Goal: Check status: Check status

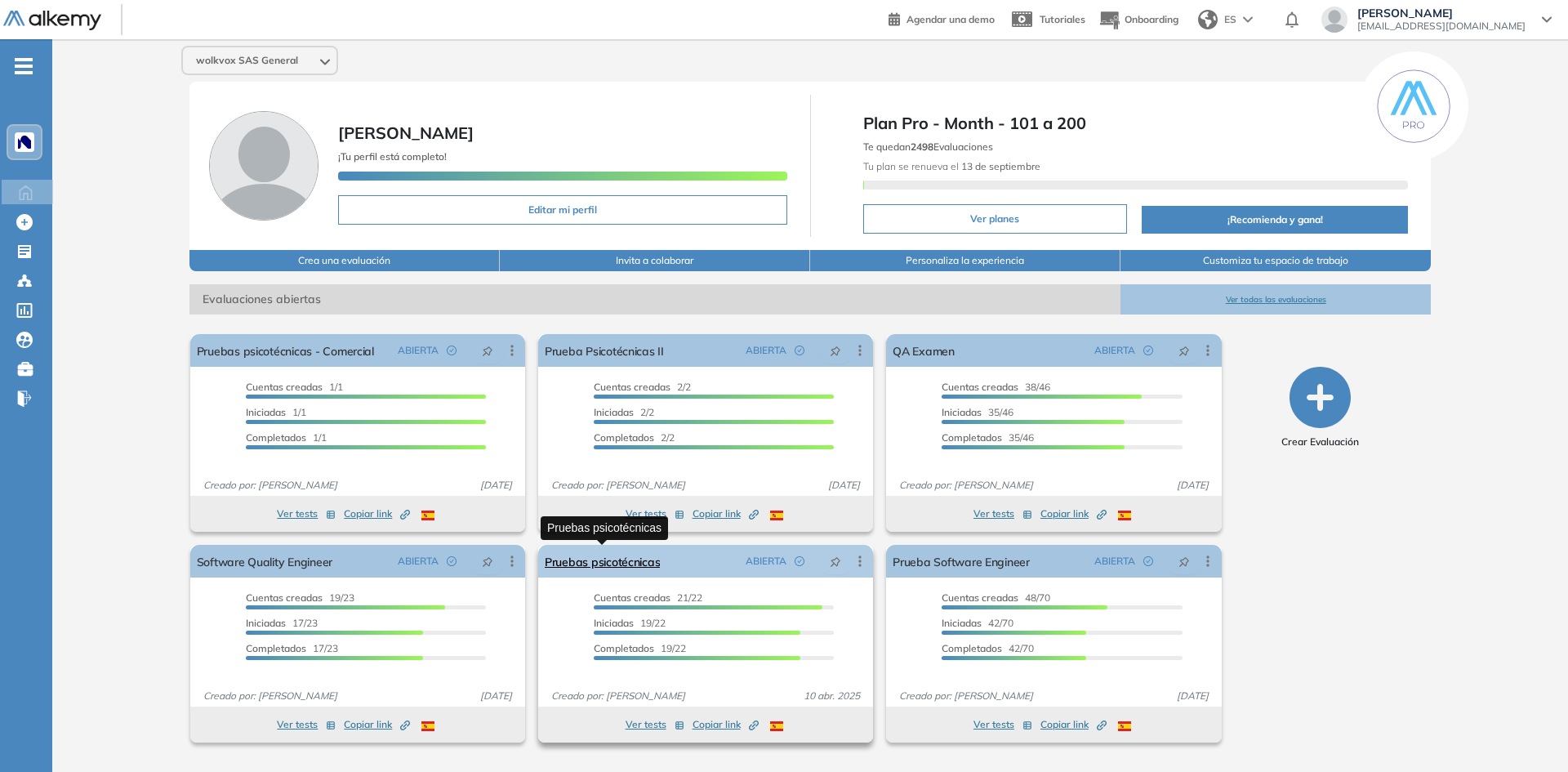
click at [589, 576] on link "Pruebas psicotécnicas" at bounding box center [603, 562] width 115 height 33
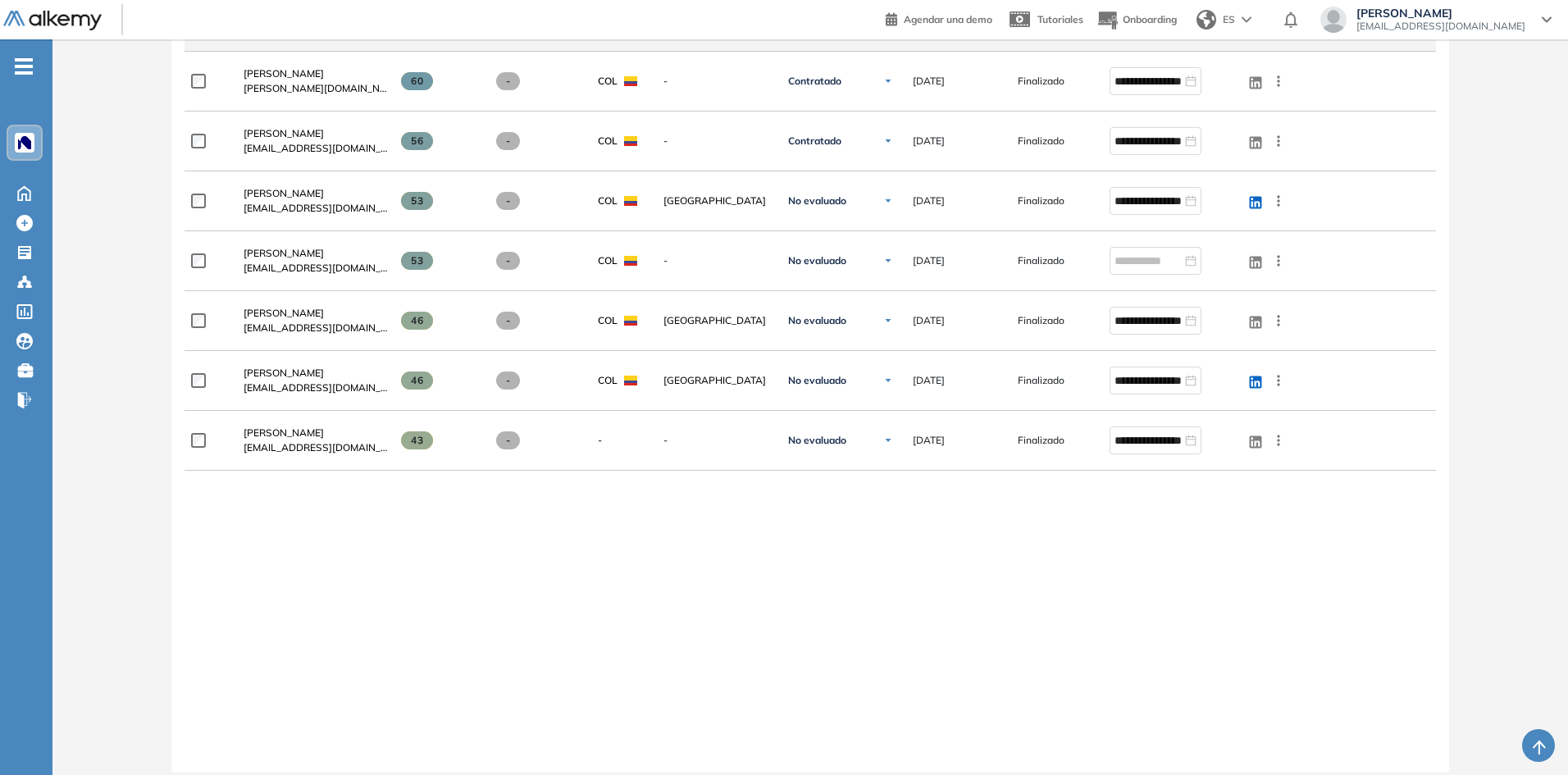
scroll to position [1060, 0]
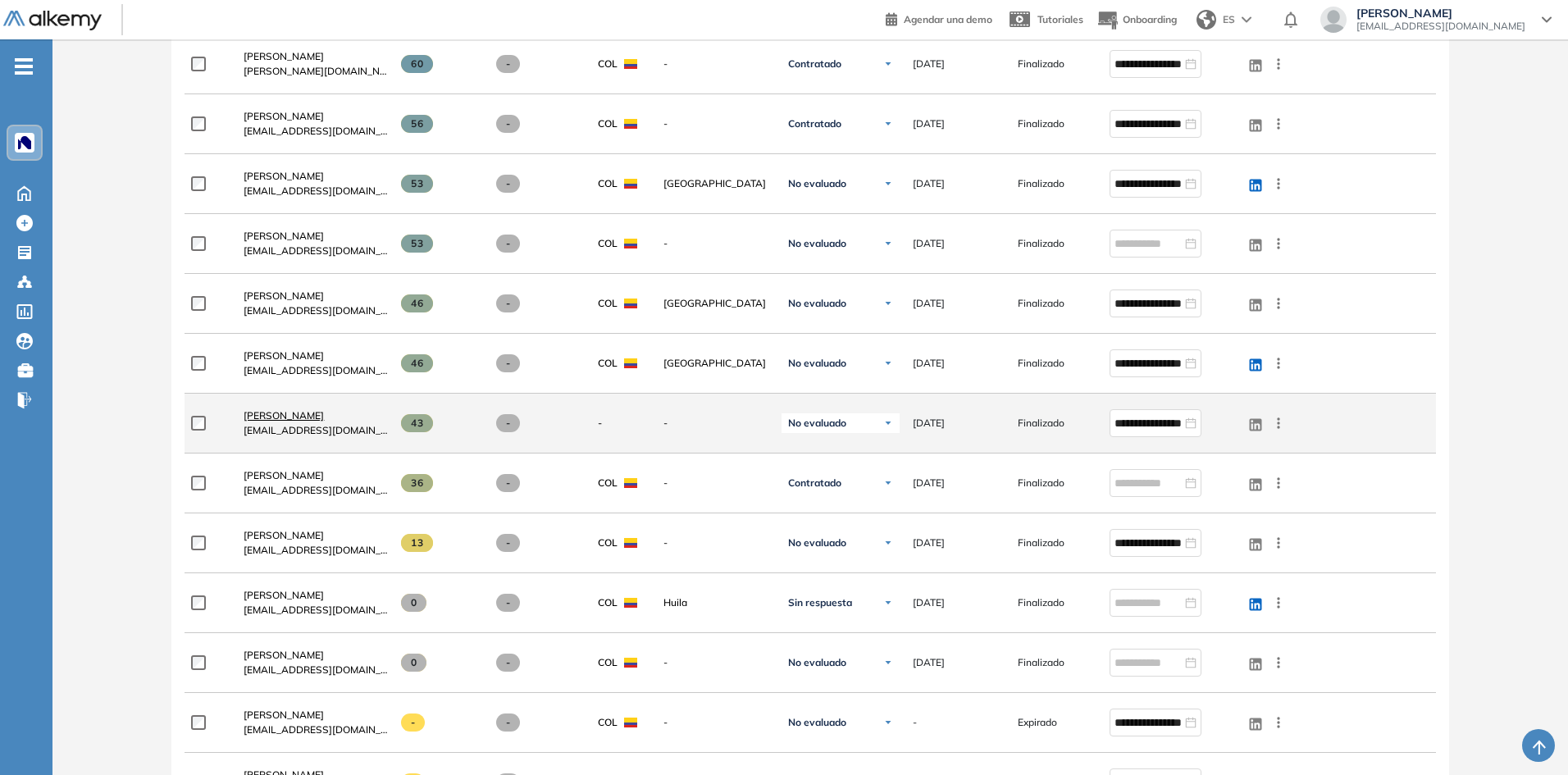
click at [269, 415] on span "[PERSON_NAME]" at bounding box center [284, 415] width 81 height 12
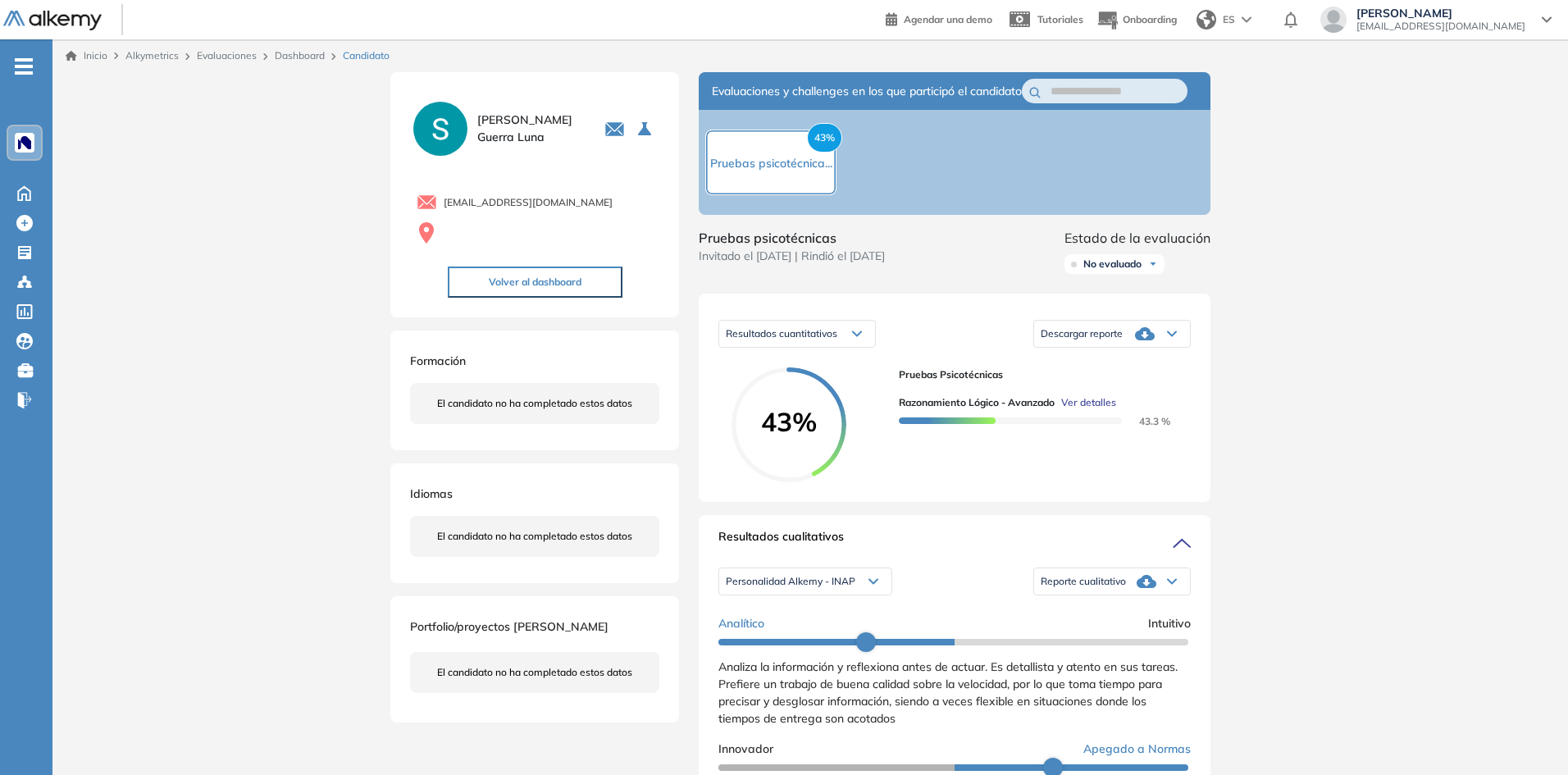
click at [1108, 428] on div at bounding box center [1010, 419] width 223 height 18
click at [1108, 410] on span "Ver detalles" at bounding box center [1088, 403] width 55 height 15
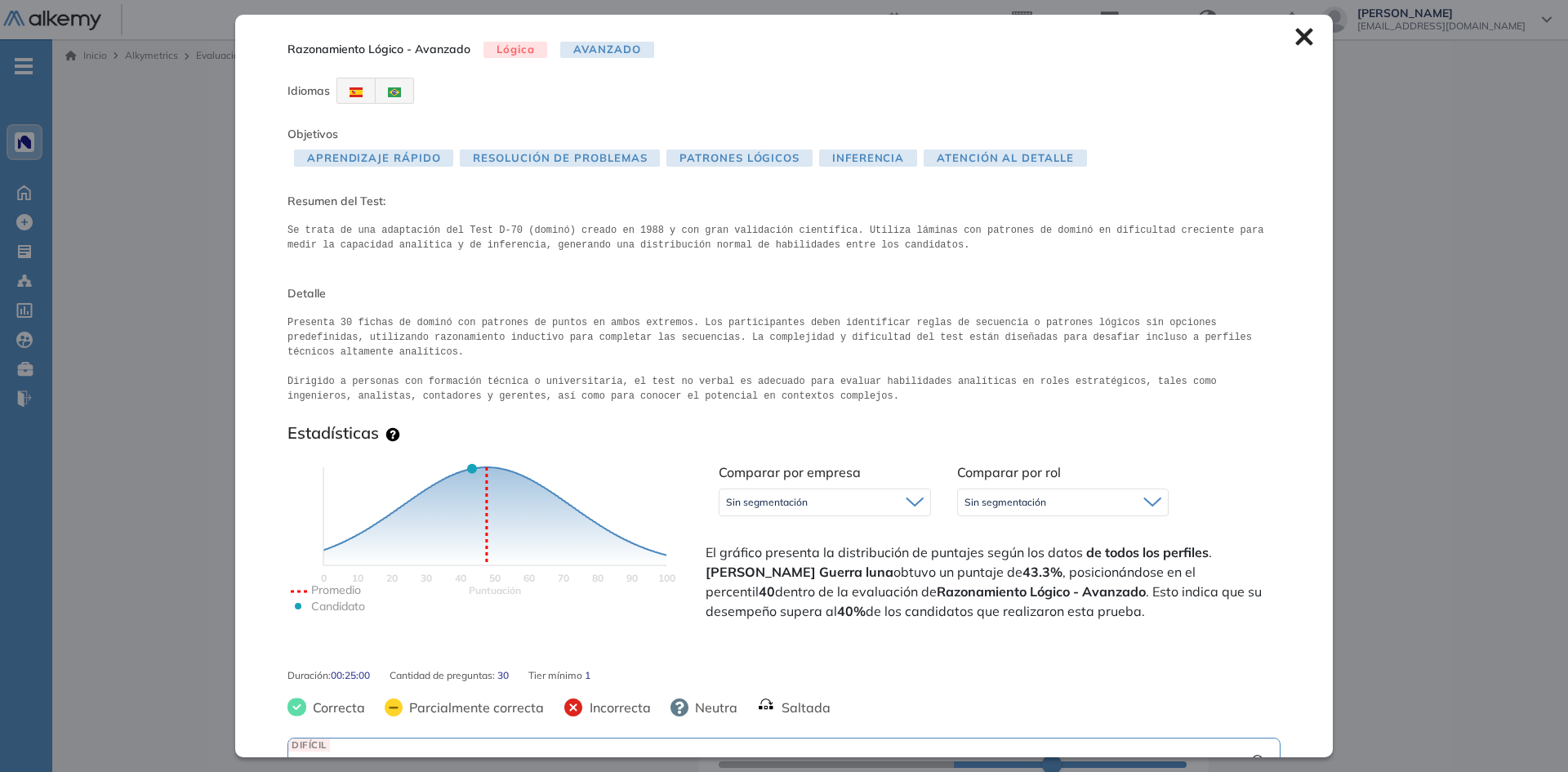
click at [1303, 42] on div "Razonamiento Lógico - Avanzado Lógica Avanzado Idiomas Objetivos Aprendizaje Rá…" at bounding box center [784, 386] width 1098 height 742
click at [1299, 38] on icon at bounding box center [1304, 37] width 18 height 18
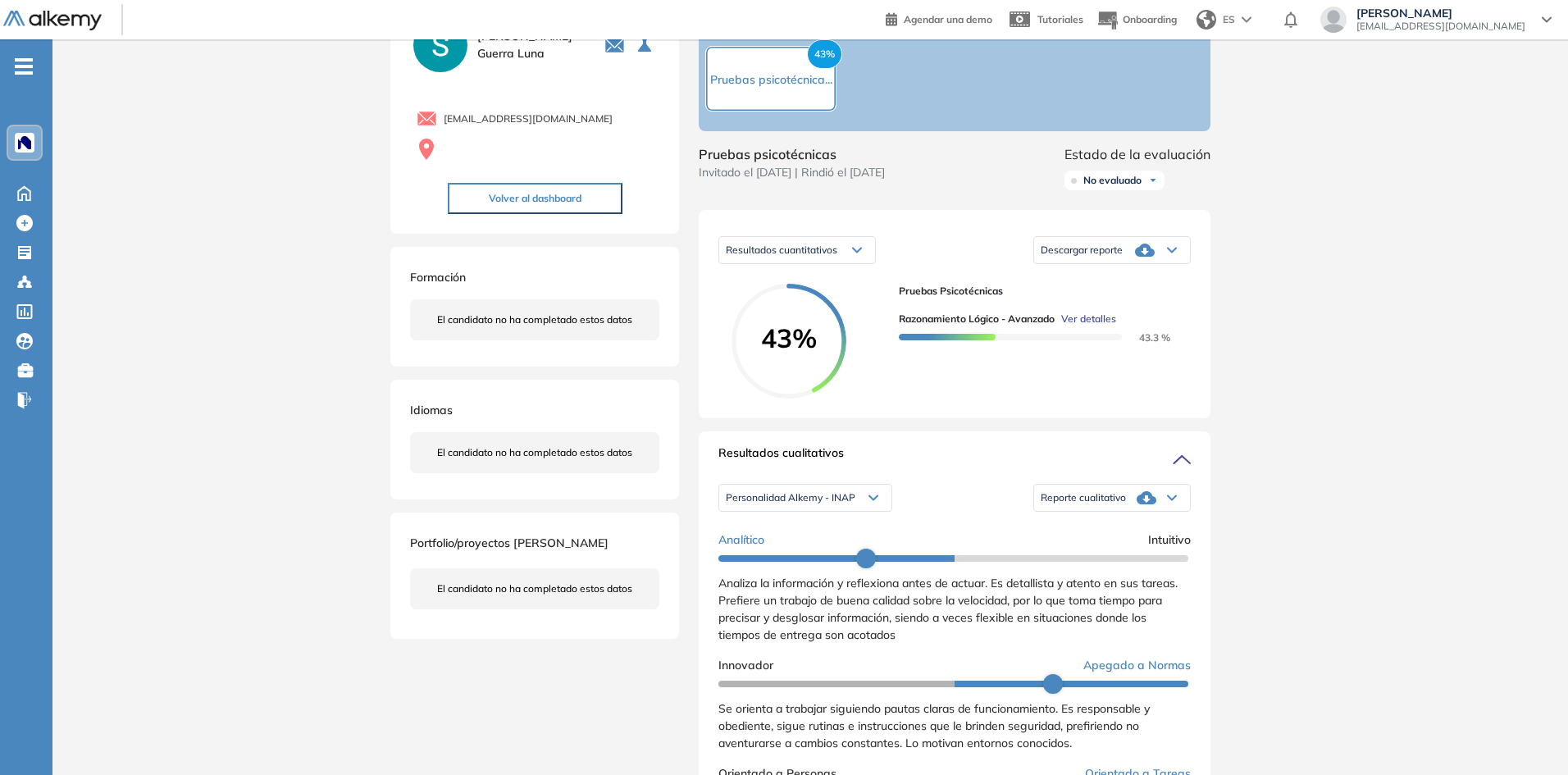
scroll to position [164, 0]
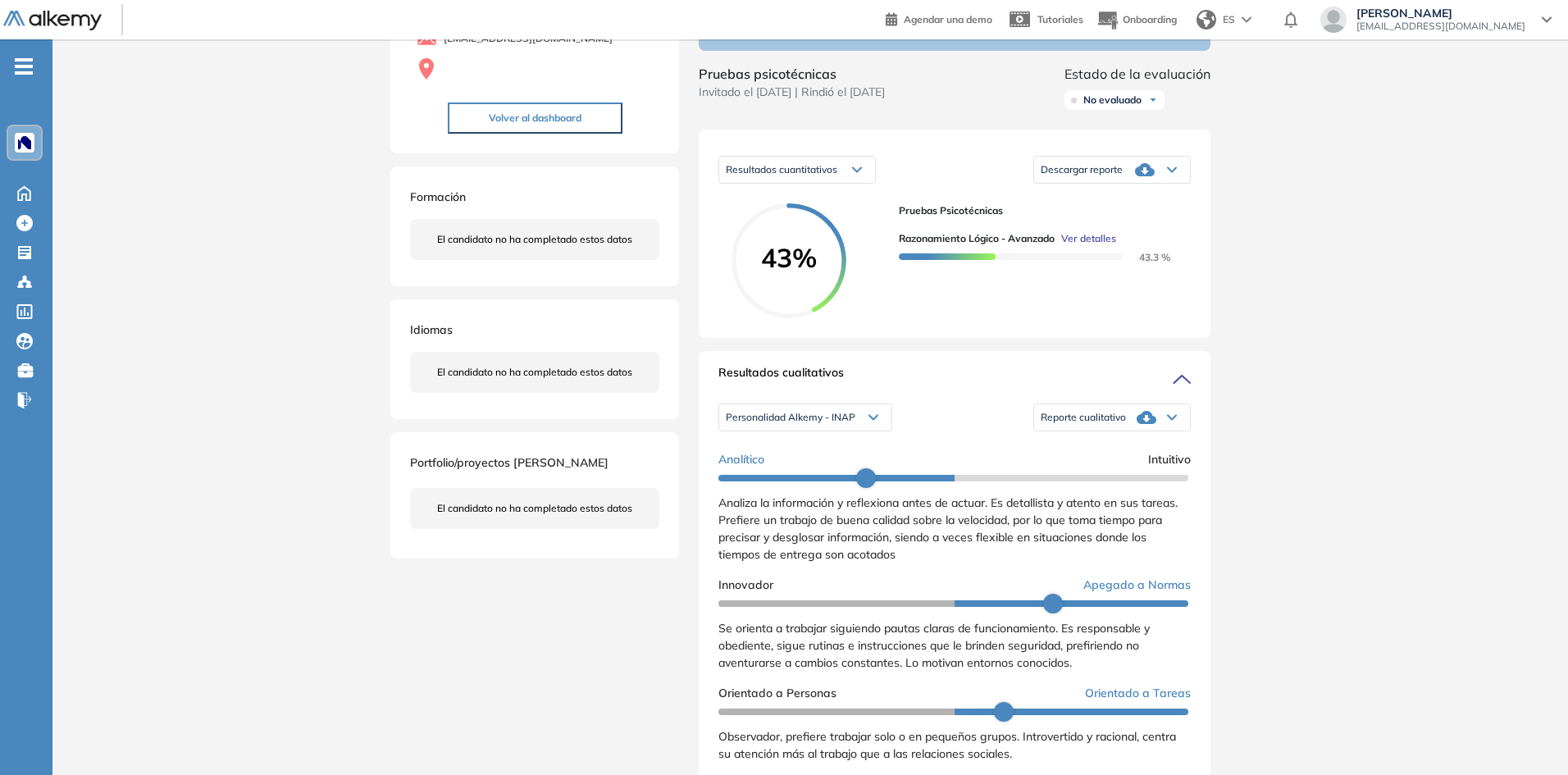
click at [1105, 434] on div "Reporte cualitativo" at bounding box center [1112, 417] width 156 height 33
click at [829, 424] on span "Personalidad Alkemy - INAP" at bounding box center [790, 417] width 129 height 13
click at [758, 465] on li "Personalidad Alkemy - INAP" at bounding box center [786, 457] width 120 height 17
click at [1042, 424] on span "Reporte cualitativo" at bounding box center [1083, 417] width 85 height 13
